Goal: Find contact information: Find contact information

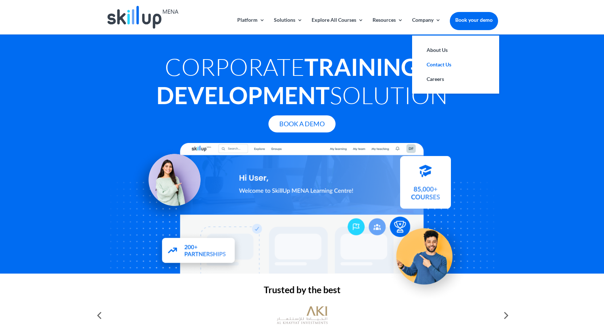
click at [439, 64] on link "Contact Us" at bounding box center [456, 64] width 73 height 15
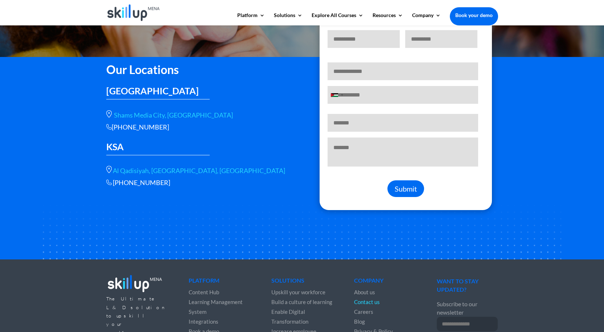
scroll to position [111, 0]
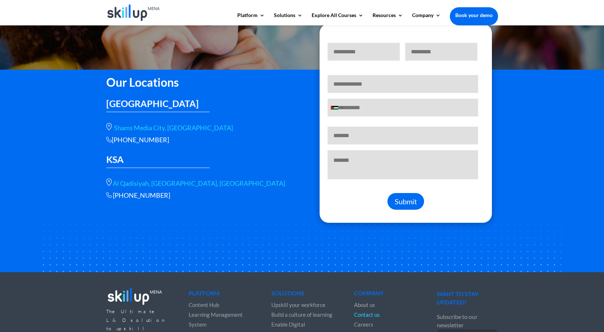
drag, startPoint x: 114, startPoint y: 139, endPoint x: 188, endPoint y: 142, distance: 73.8
click at [188, 142] on div "+966 115112089" at bounding box center [198, 140] width 185 height 8
copy div "+966 115112089"
